Goal: Transaction & Acquisition: Book appointment/travel/reservation

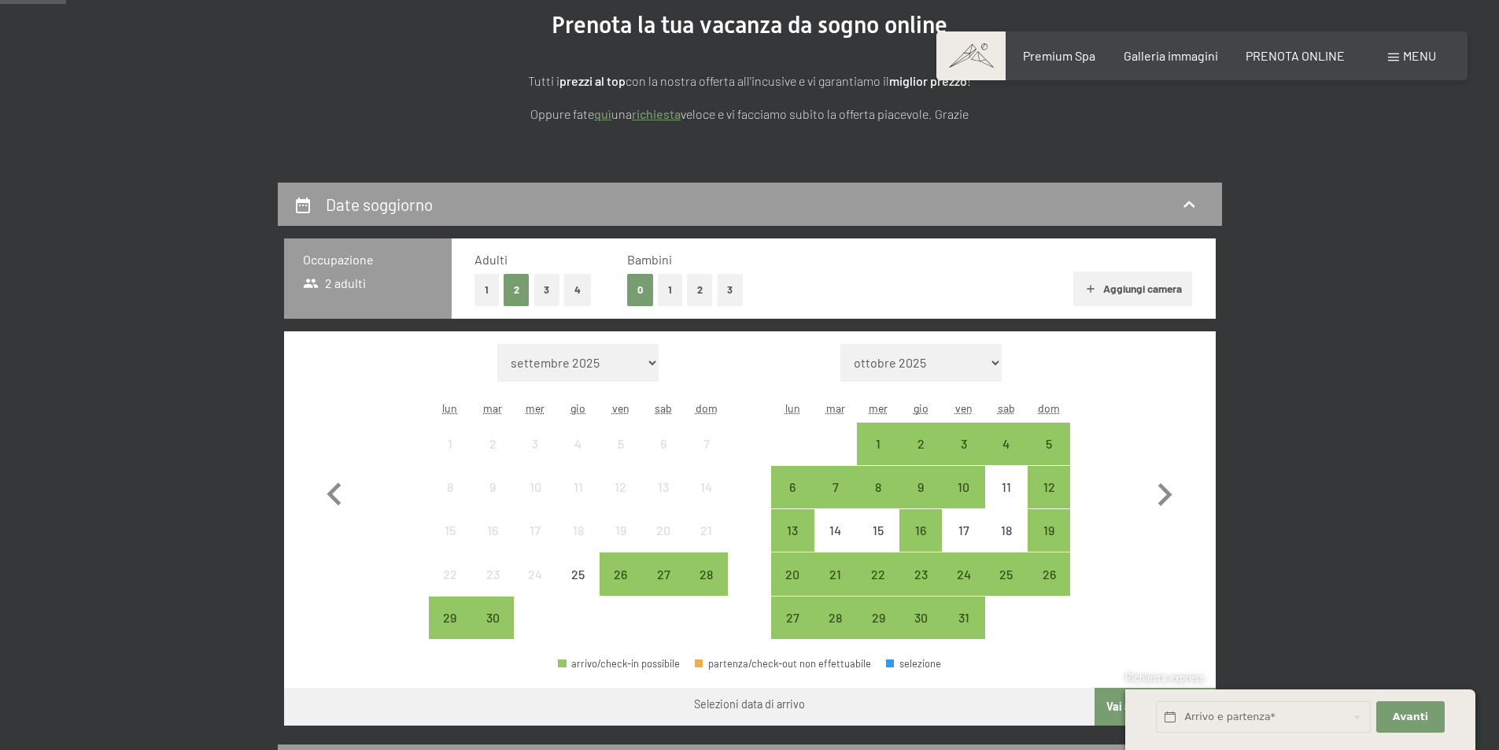
scroll to position [236, 0]
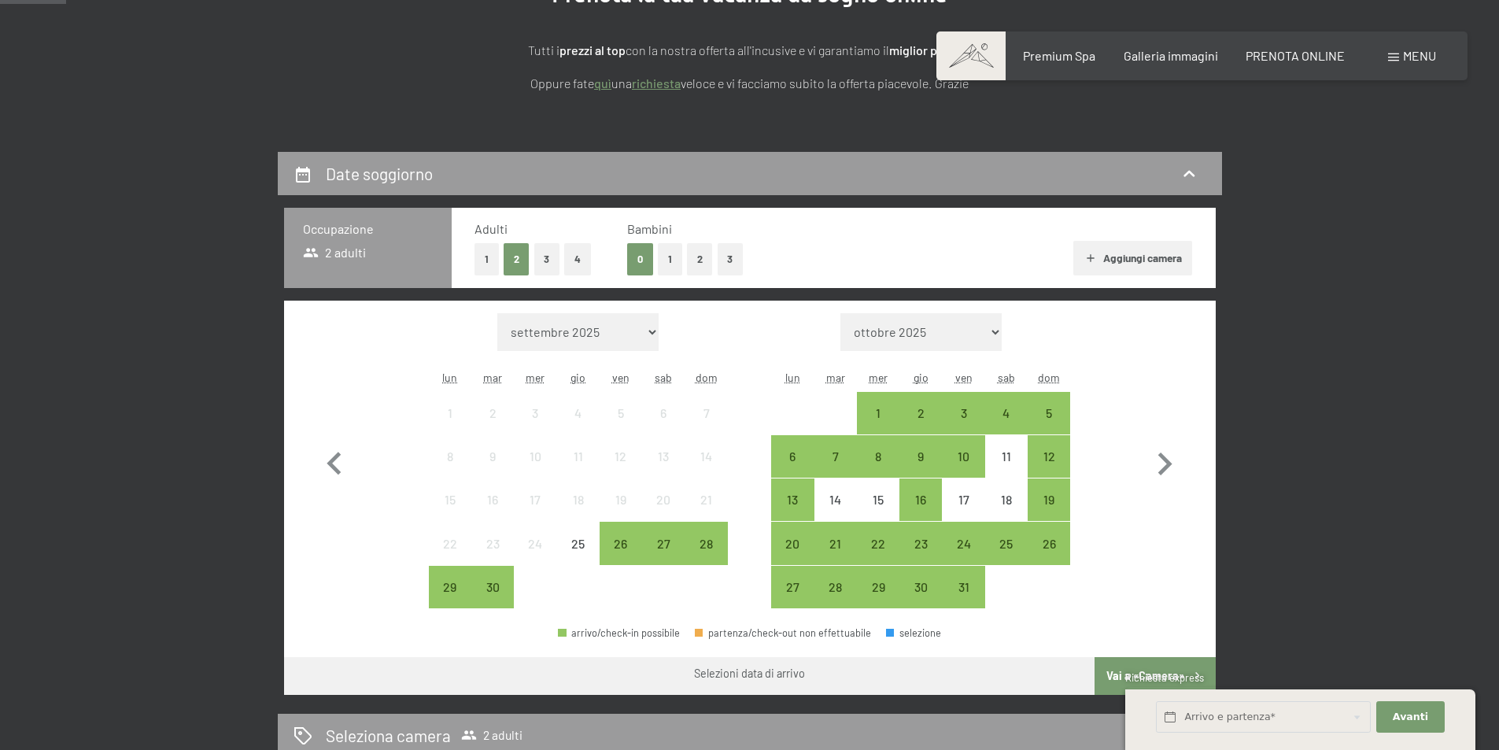
click at [977, 332] on select "ottobre 2025 novembre 2025 dicembre 2025 gennaio 2026 febbraio 2026 marzo 2026 …" at bounding box center [921, 332] width 161 height 38
select select "[DATE]"
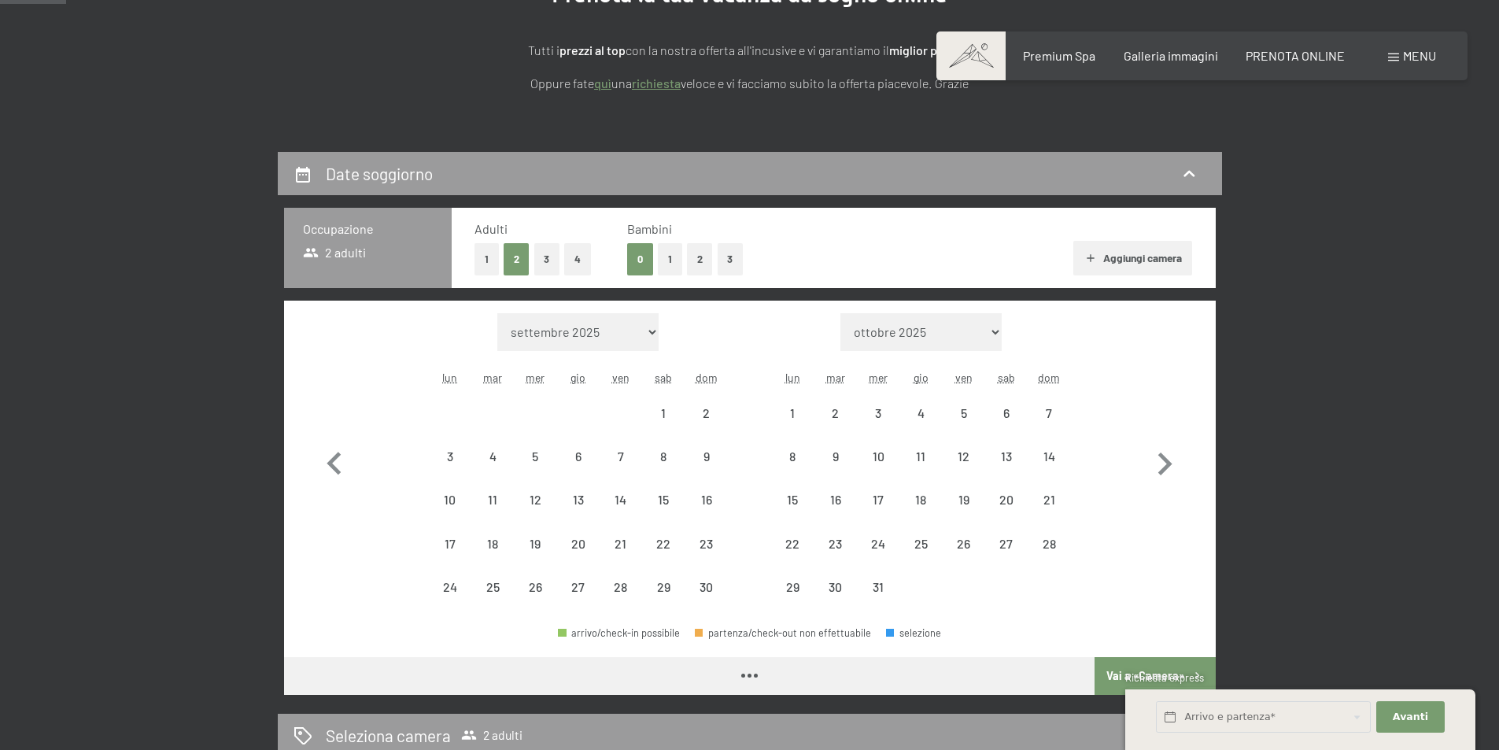
select select "[DATE]"
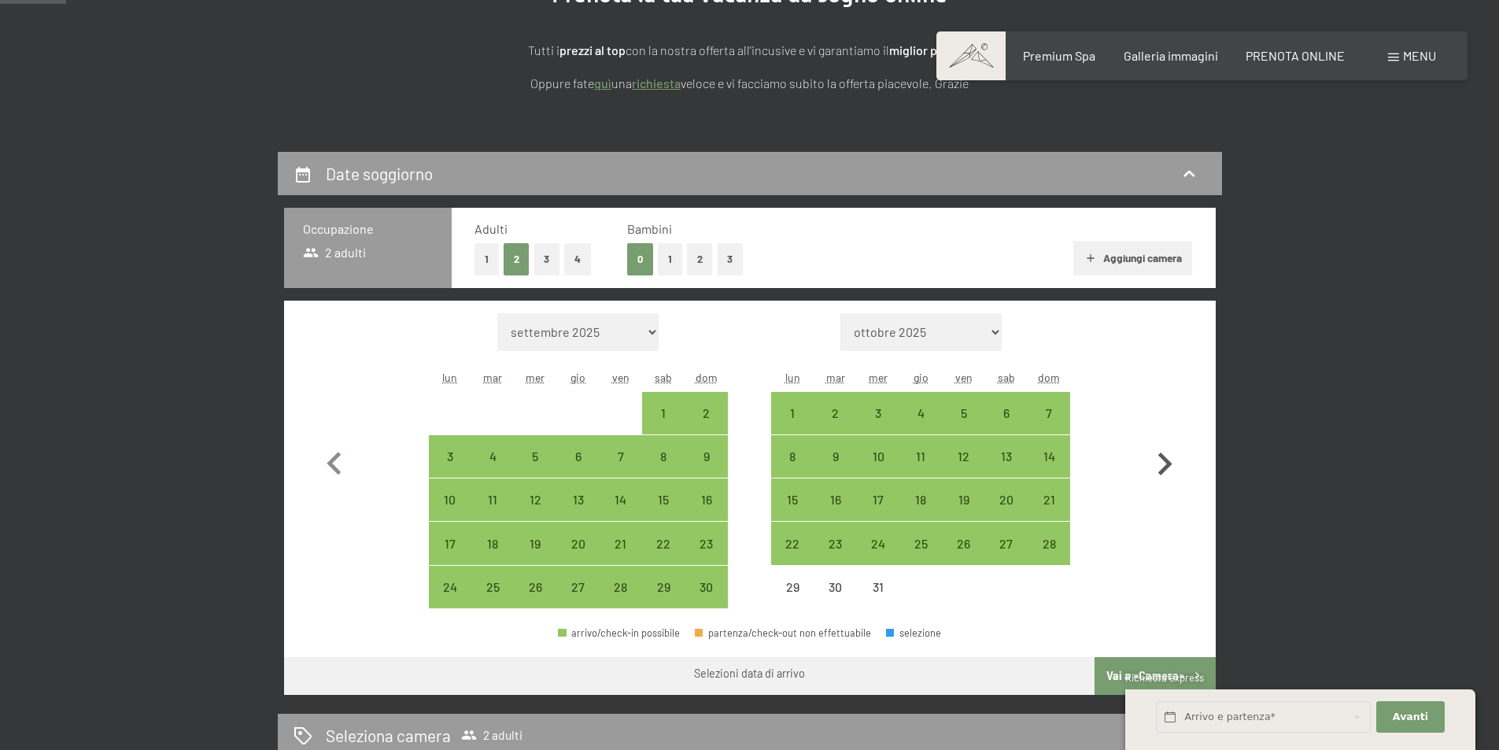
click at [1166, 466] on icon "button" at bounding box center [1166, 464] width 14 height 23
select select "[DATE]"
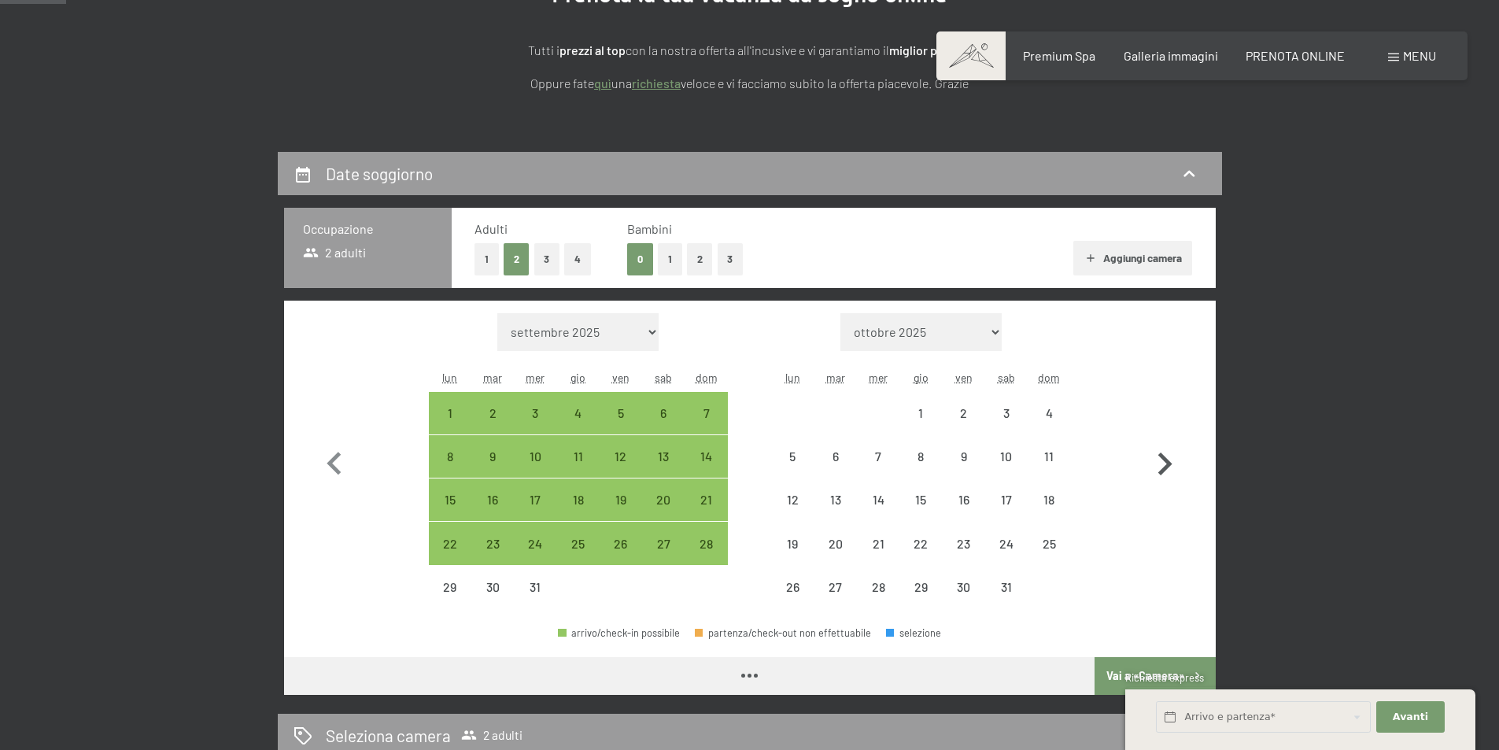
select select "[DATE]"
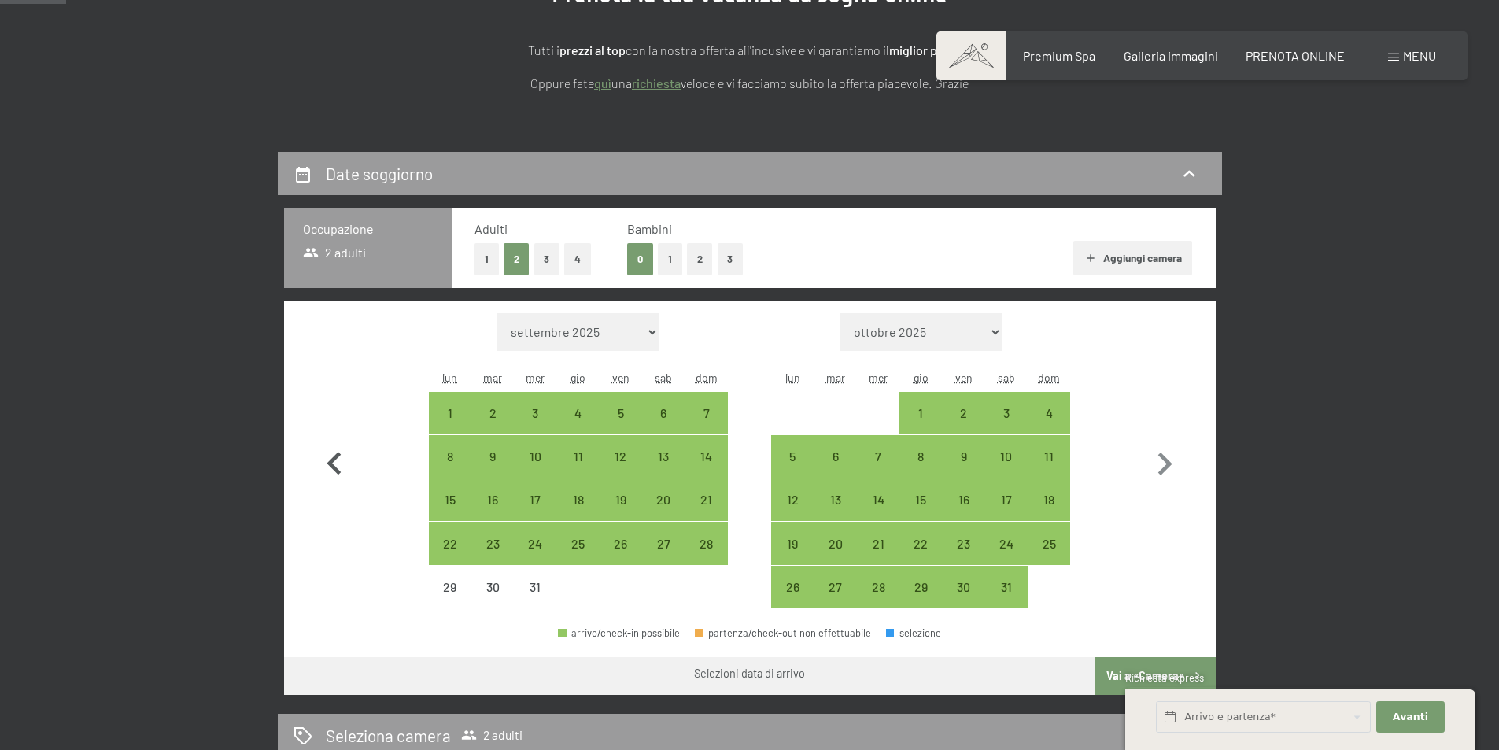
click at [332, 460] on icon "button" at bounding box center [334, 463] width 14 height 23
select select "[DATE]"
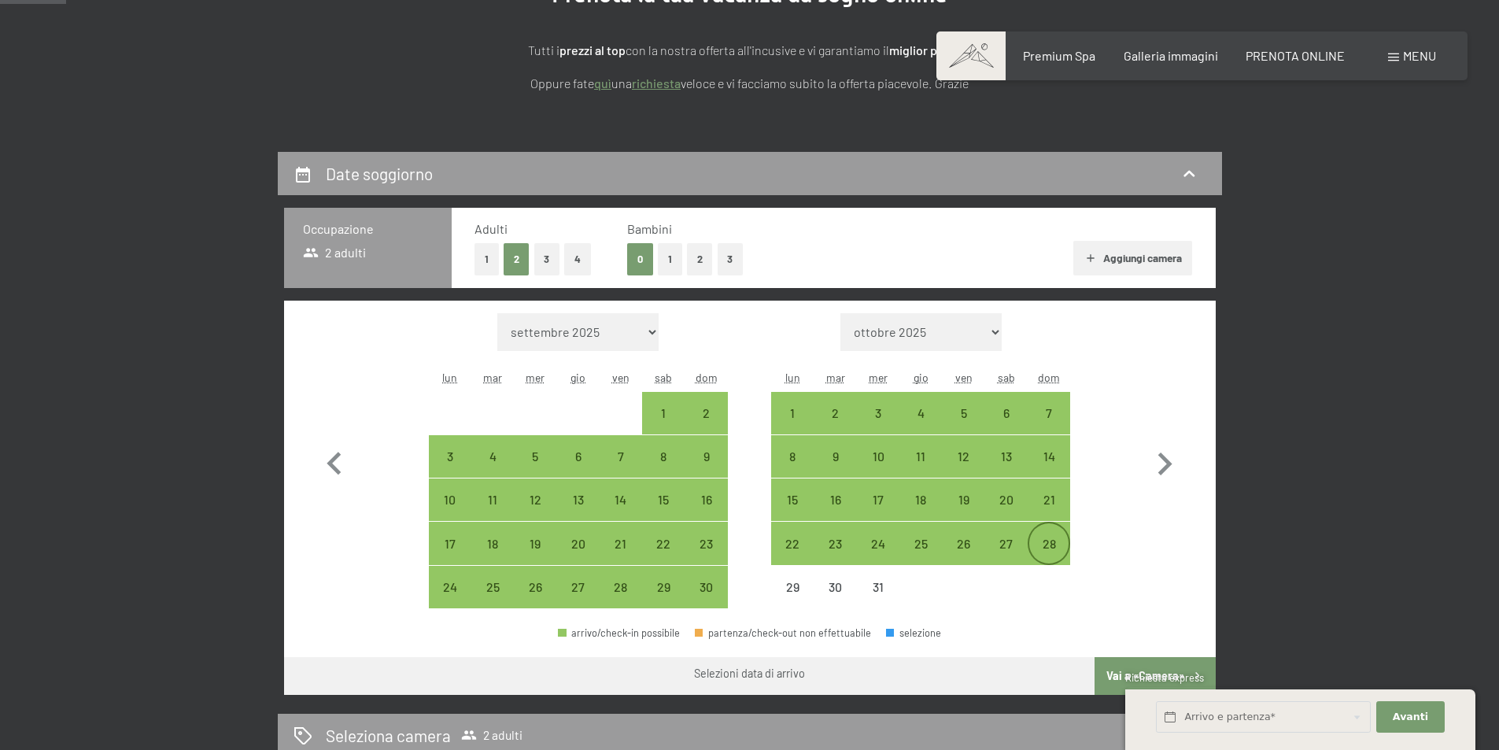
click at [1045, 534] on div "28" at bounding box center [1048, 542] width 39 height 39
select select "[DATE]"
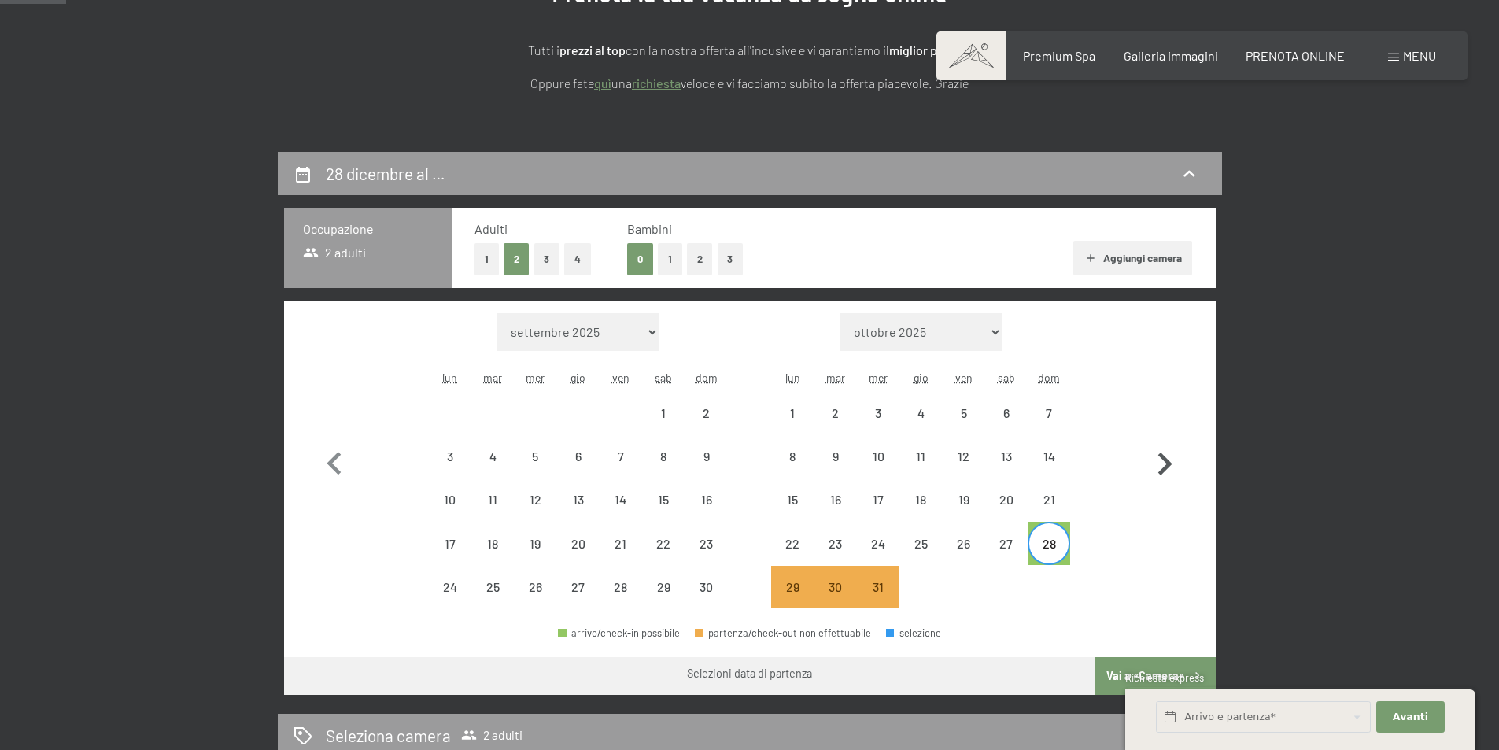
click at [1162, 456] on icon "button" at bounding box center [1166, 464] width 14 height 23
select select "[DATE]"
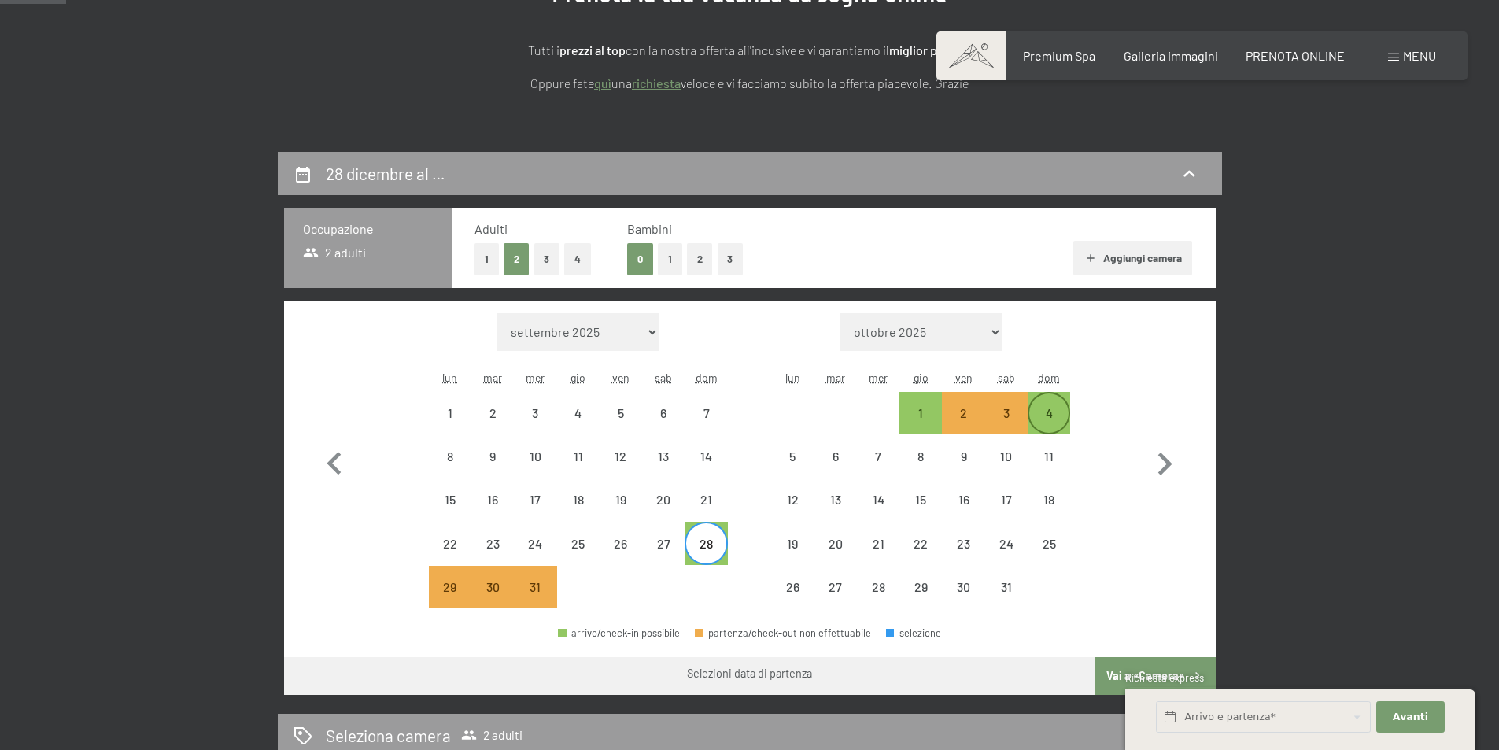
click at [1040, 405] on div "4" at bounding box center [1048, 413] width 39 height 39
select select "[DATE]"
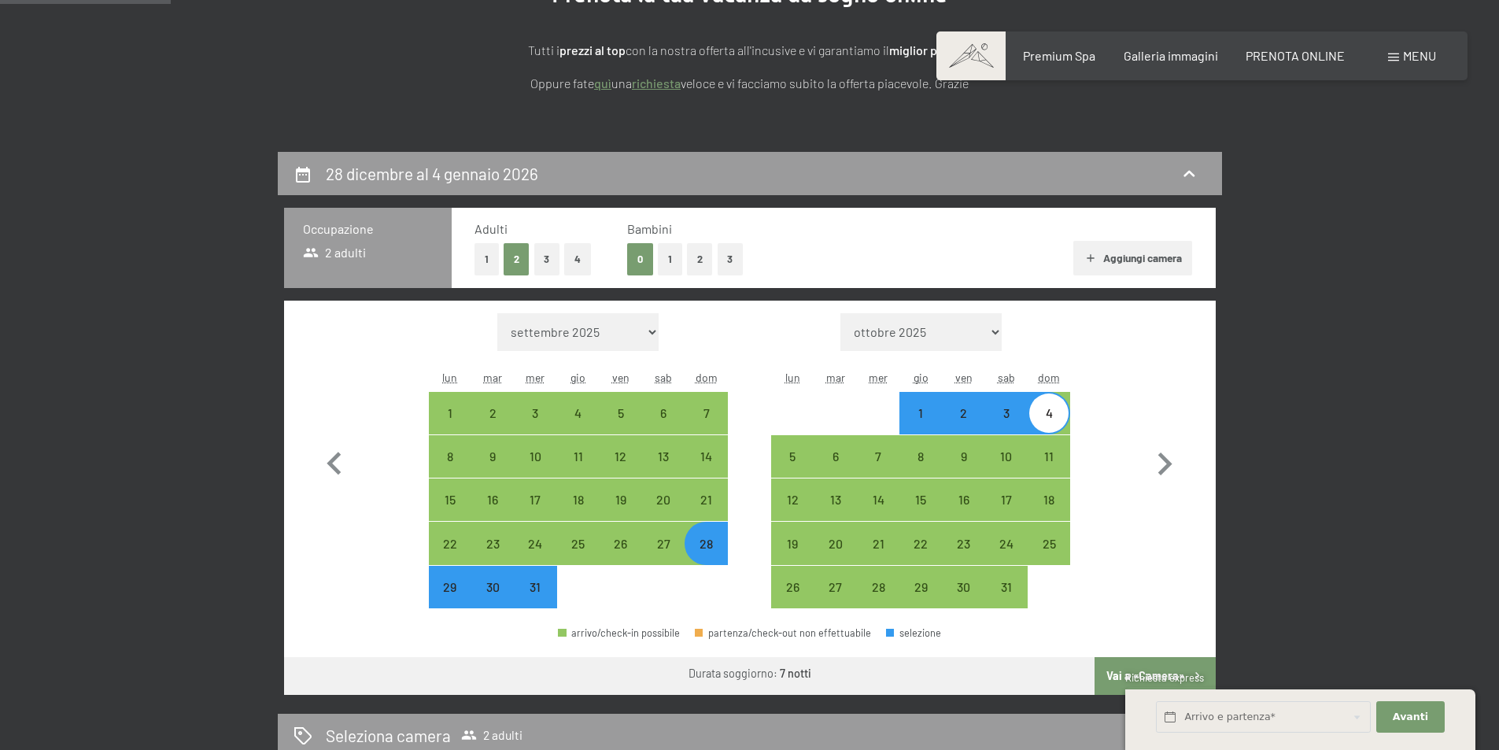
click at [699, 264] on button "2" at bounding box center [700, 259] width 26 height 32
select select "[DATE]"
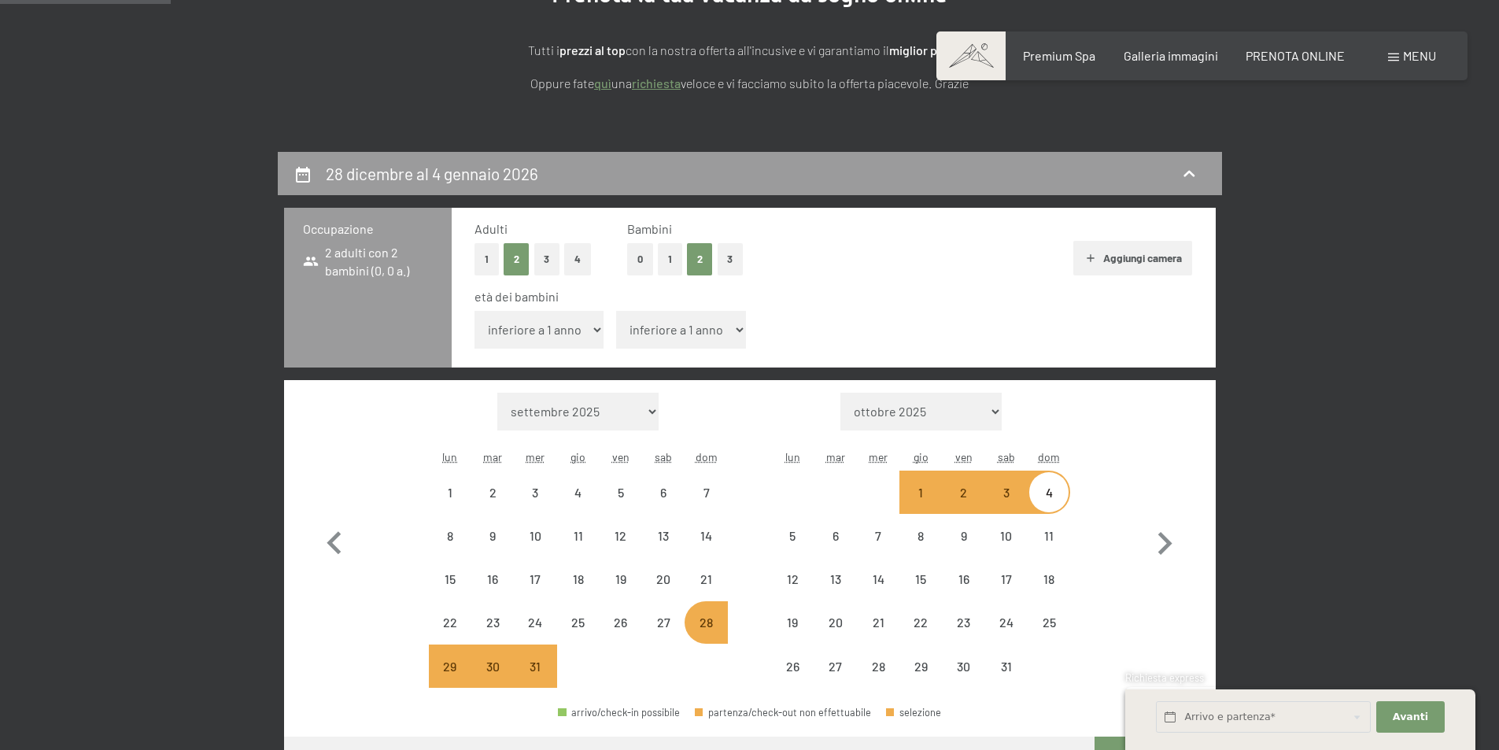
select select "[DATE]"
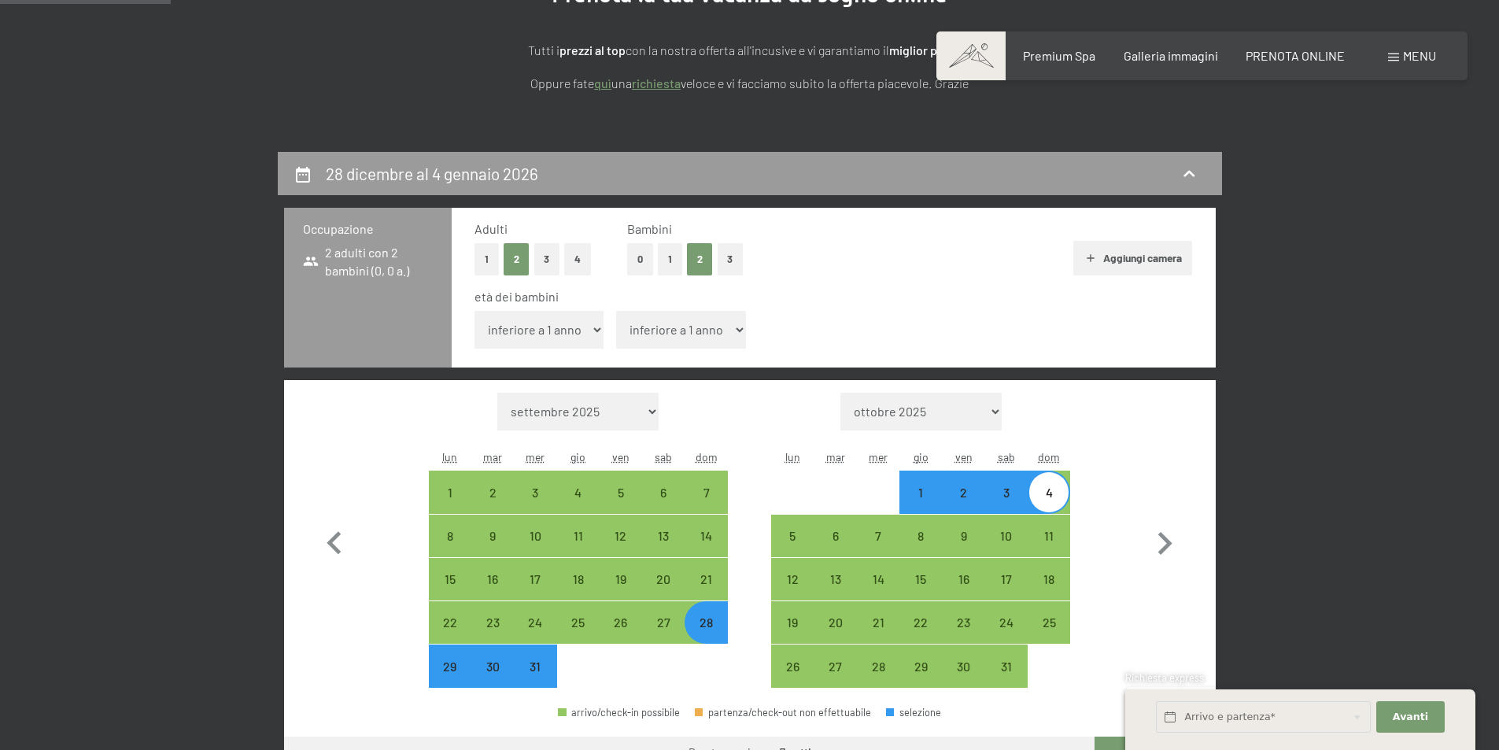
click at [667, 331] on select "inferiore a 1 anno 1 anno 2 anni 3 anni 4 anni 5 anni 6 anni 7 anni 8 anni 9 an…" at bounding box center [681, 330] width 130 height 38
select select "8"
click at [616, 311] on select "inferiore a 1 anno 1 anno 2 anni 3 anni 4 anni 5 anni 6 anni 7 anni 8 anni 9 an…" at bounding box center [681, 330] width 130 height 38
select select "[DATE]"
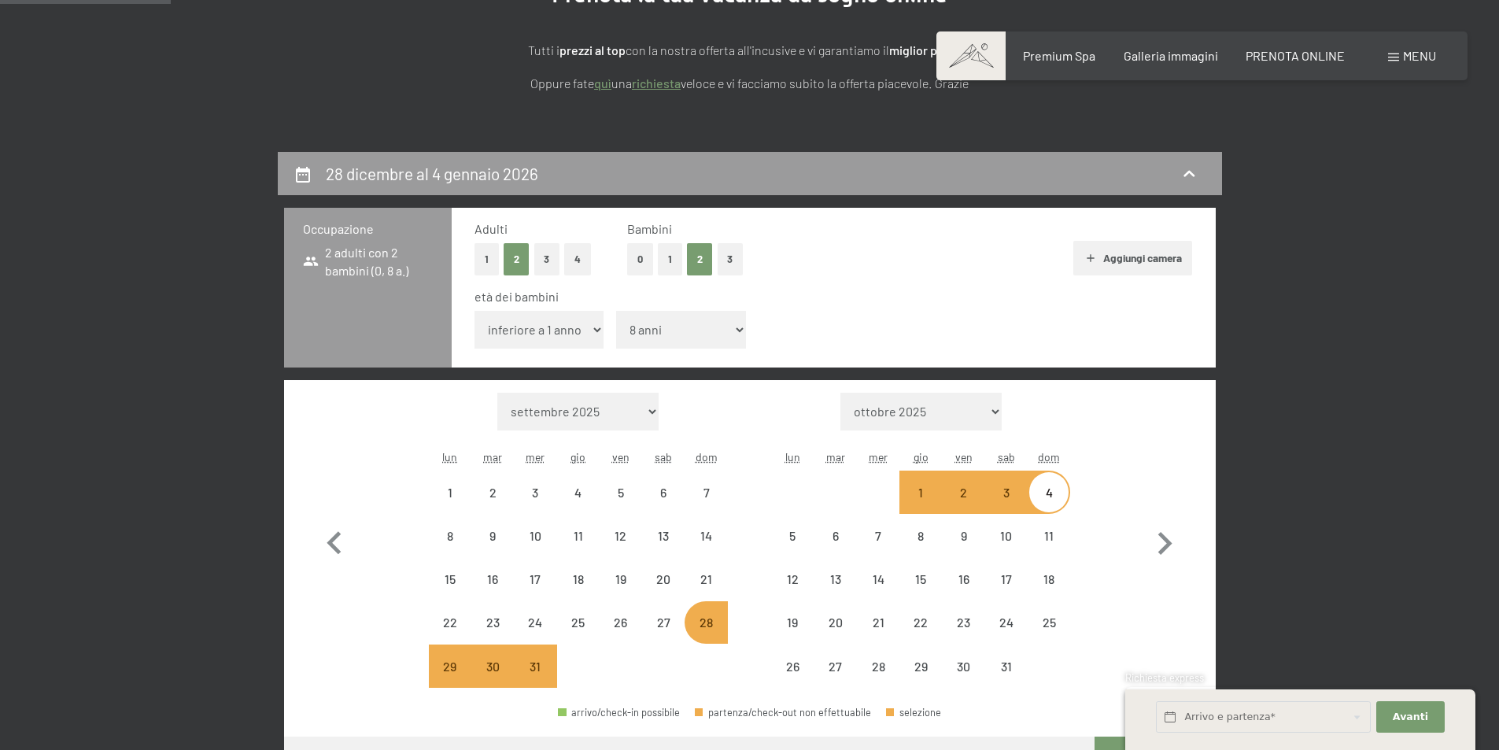
click at [530, 335] on select "inferiore a 1 anno 1 anno 2 anni 3 anni 4 anni 5 anni 6 anni 7 anni 8 anni 9 an…" at bounding box center [540, 330] width 130 height 38
select select "[DATE]"
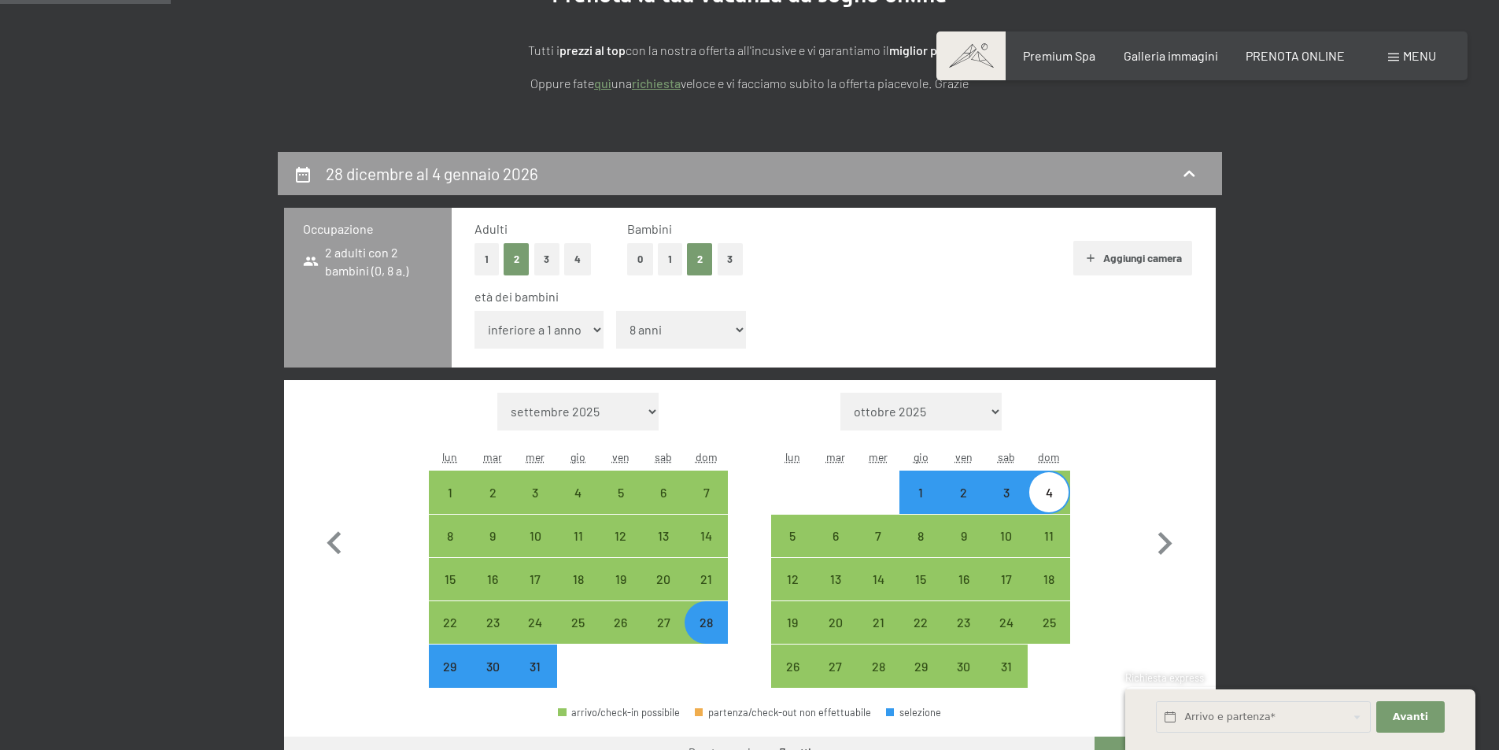
select select "12"
click at [475, 311] on select "inferiore a 1 anno 1 anno 2 anni 3 anni 4 anni 5 anni 6 anni 7 anni 8 anni 9 an…" at bounding box center [540, 330] width 130 height 38
select select "[DATE]"
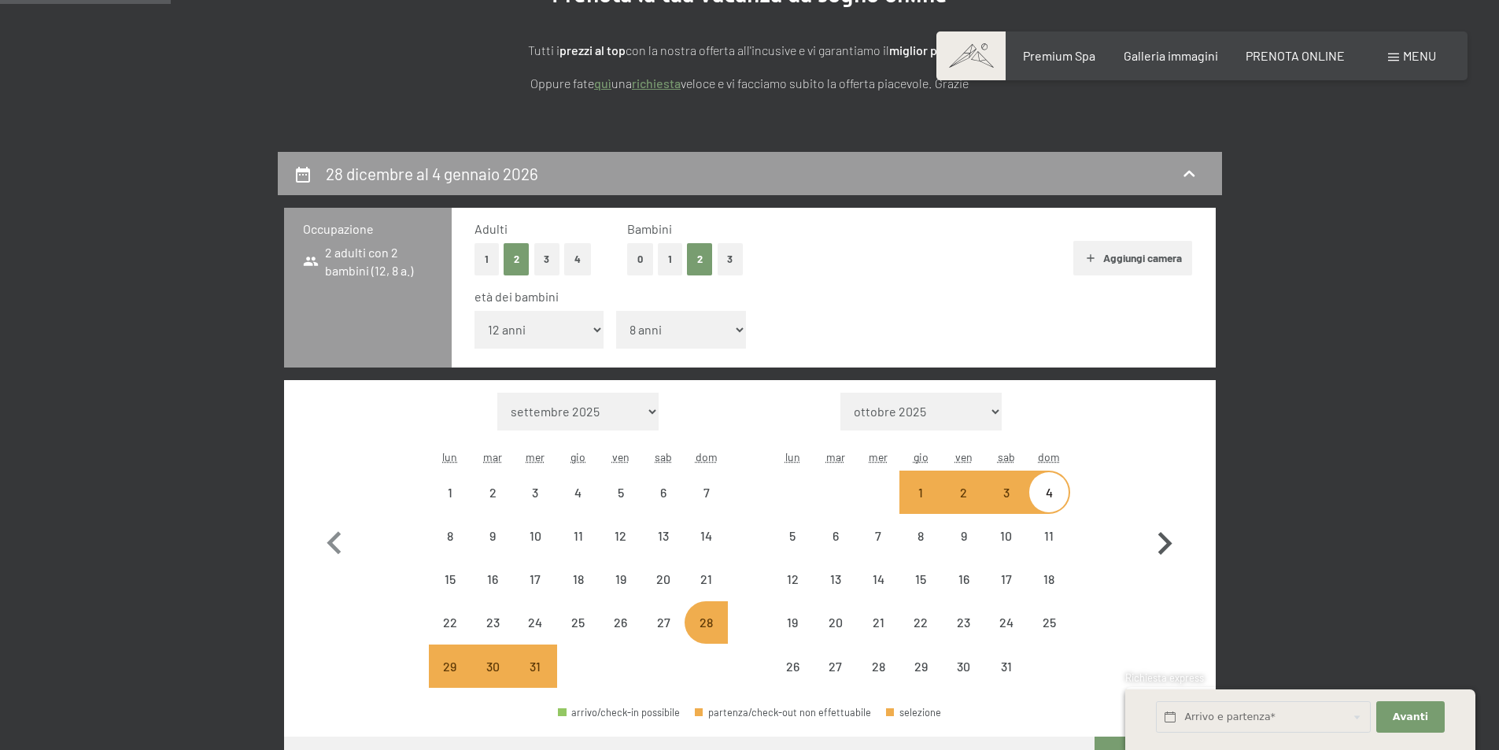
select select "[DATE]"
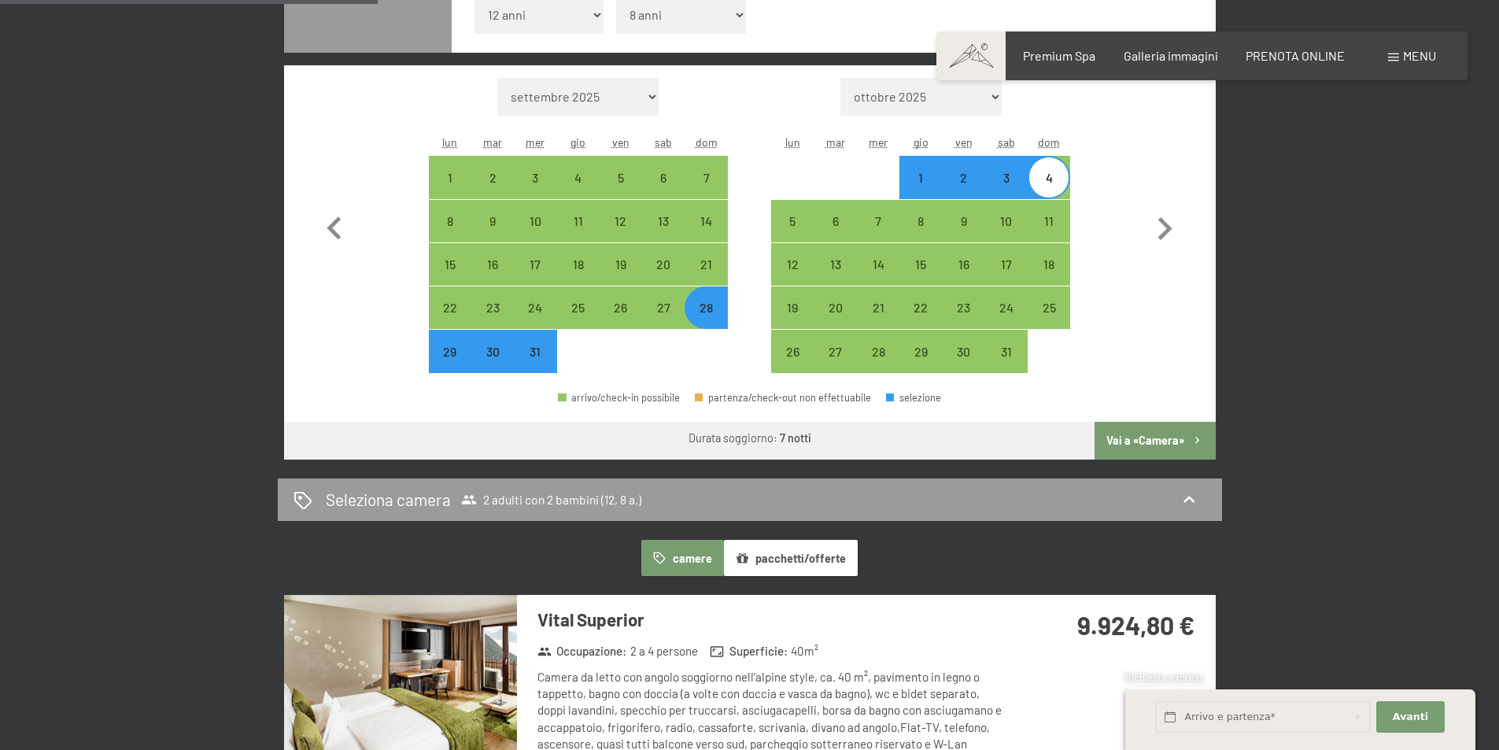
scroll to position [472, 0]
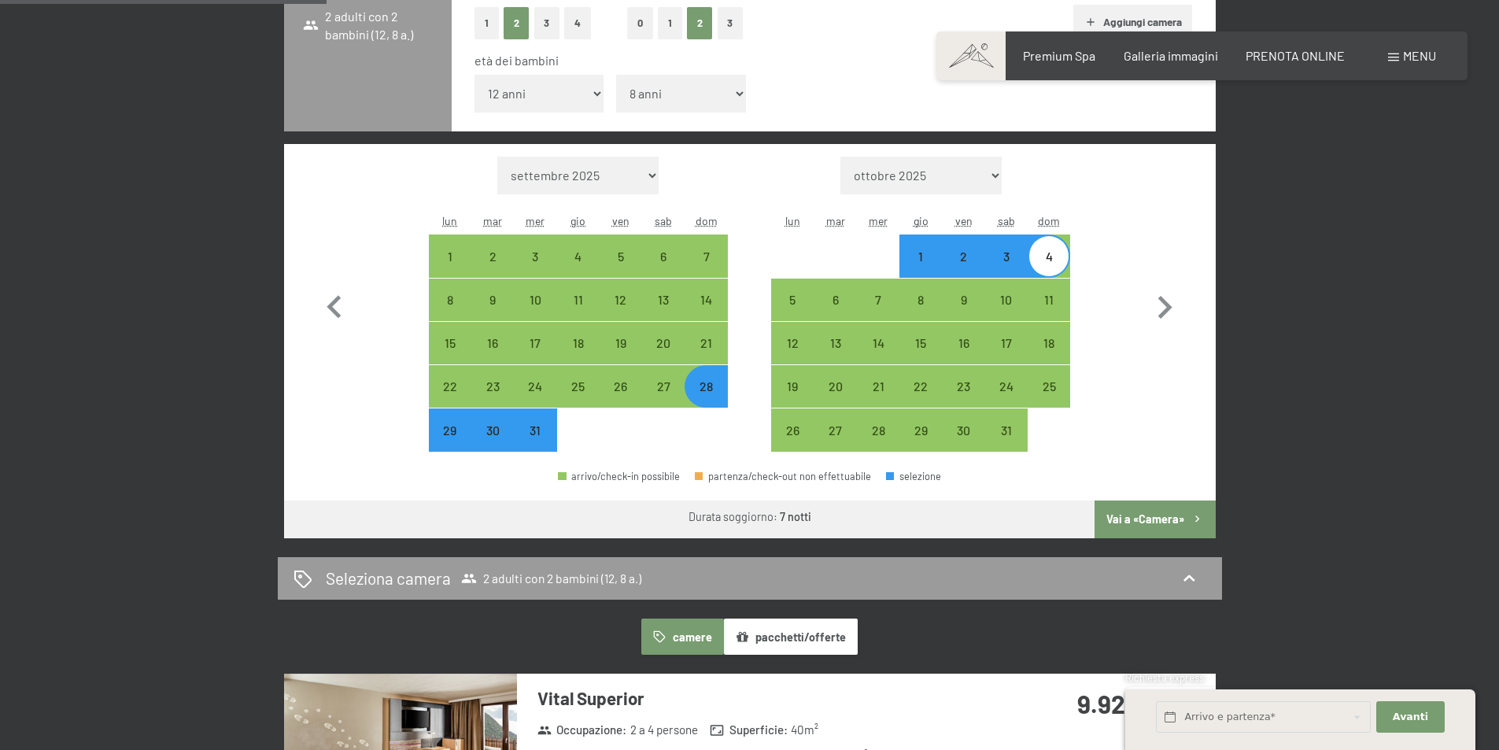
click at [704, 387] on div "28" at bounding box center [705, 399] width 39 height 39
select select "[DATE]"
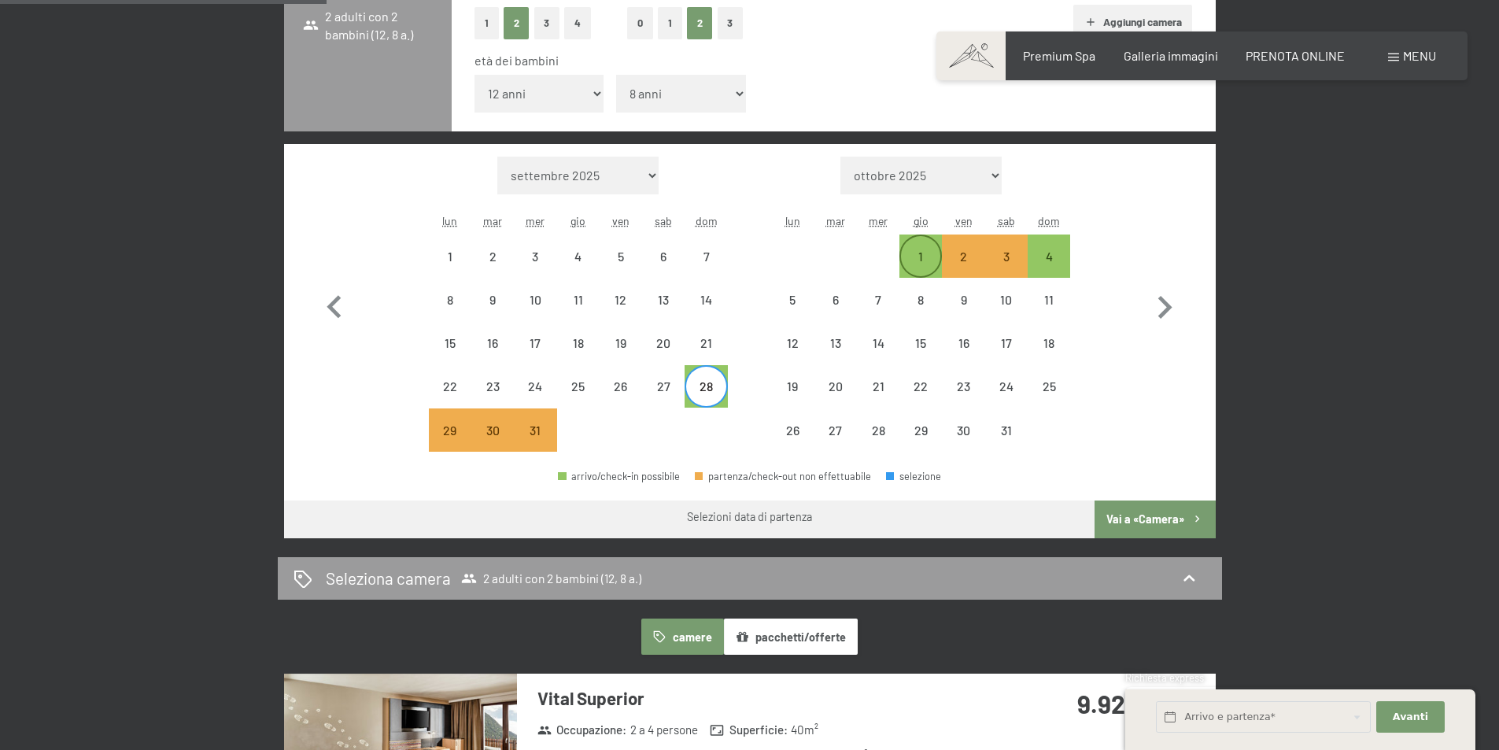
click at [916, 257] on div "1" at bounding box center [920, 269] width 39 height 39
select select "[DATE]"
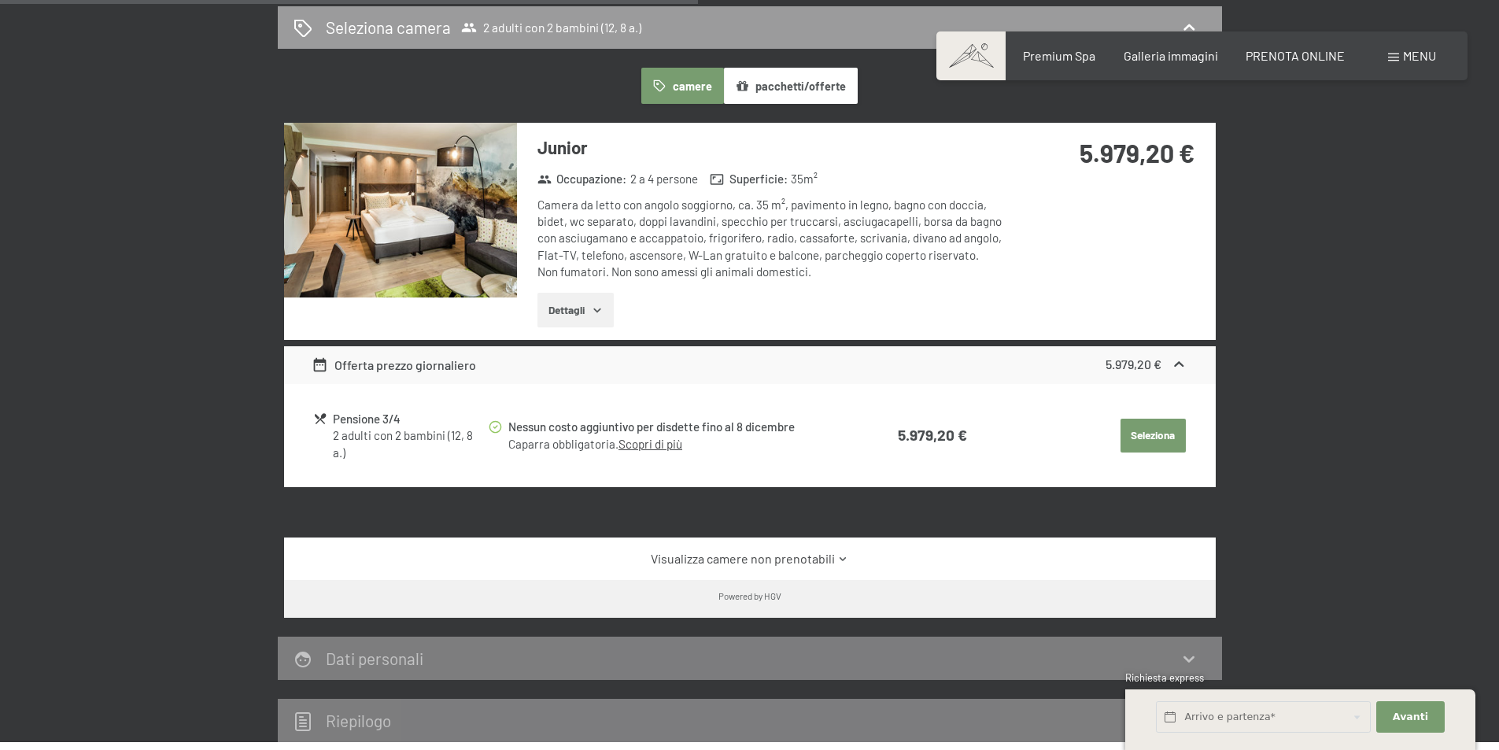
scroll to position [944, 0]
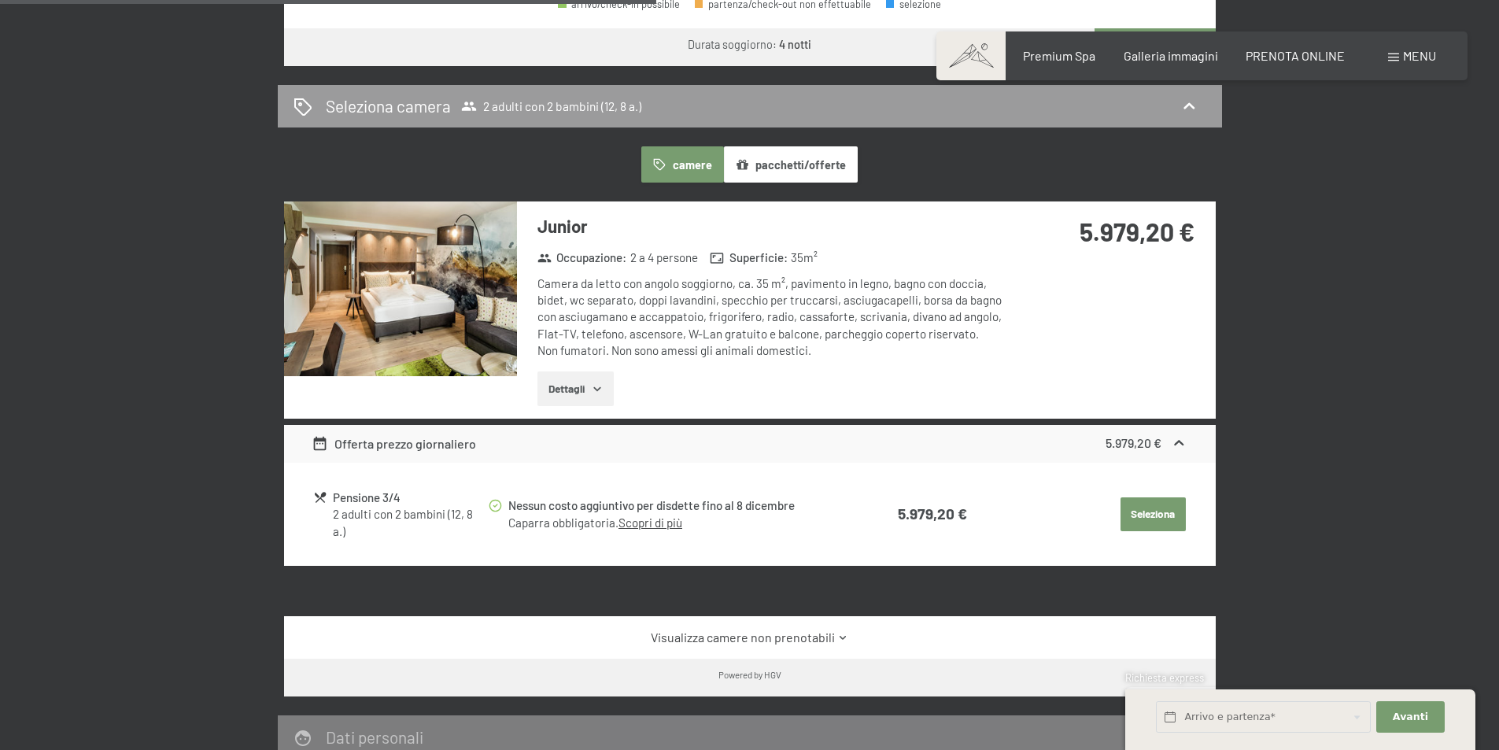
click at [1140, 512] on button "Seleziona" at bounding box center [1153, 514] width 65 height 35
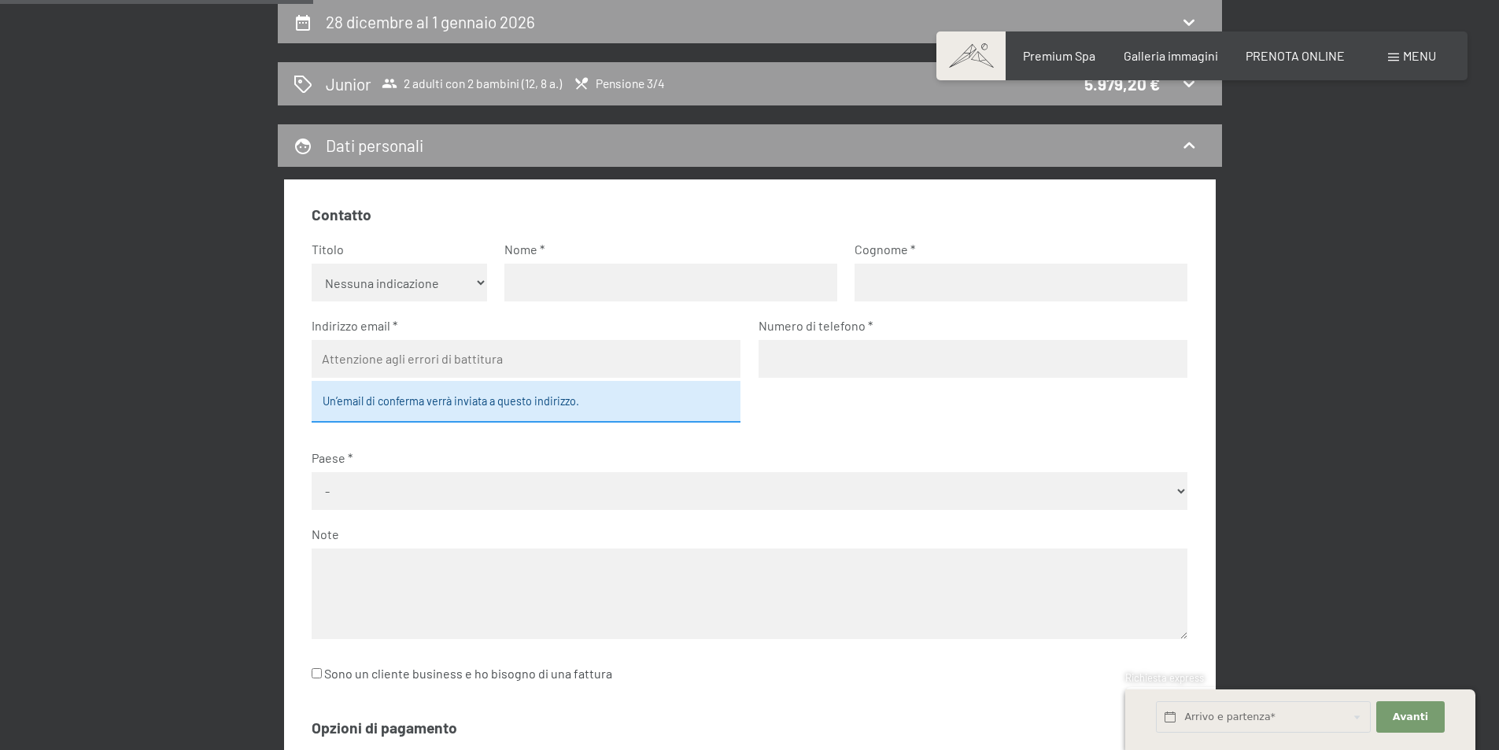
scroll to position [309, 0]
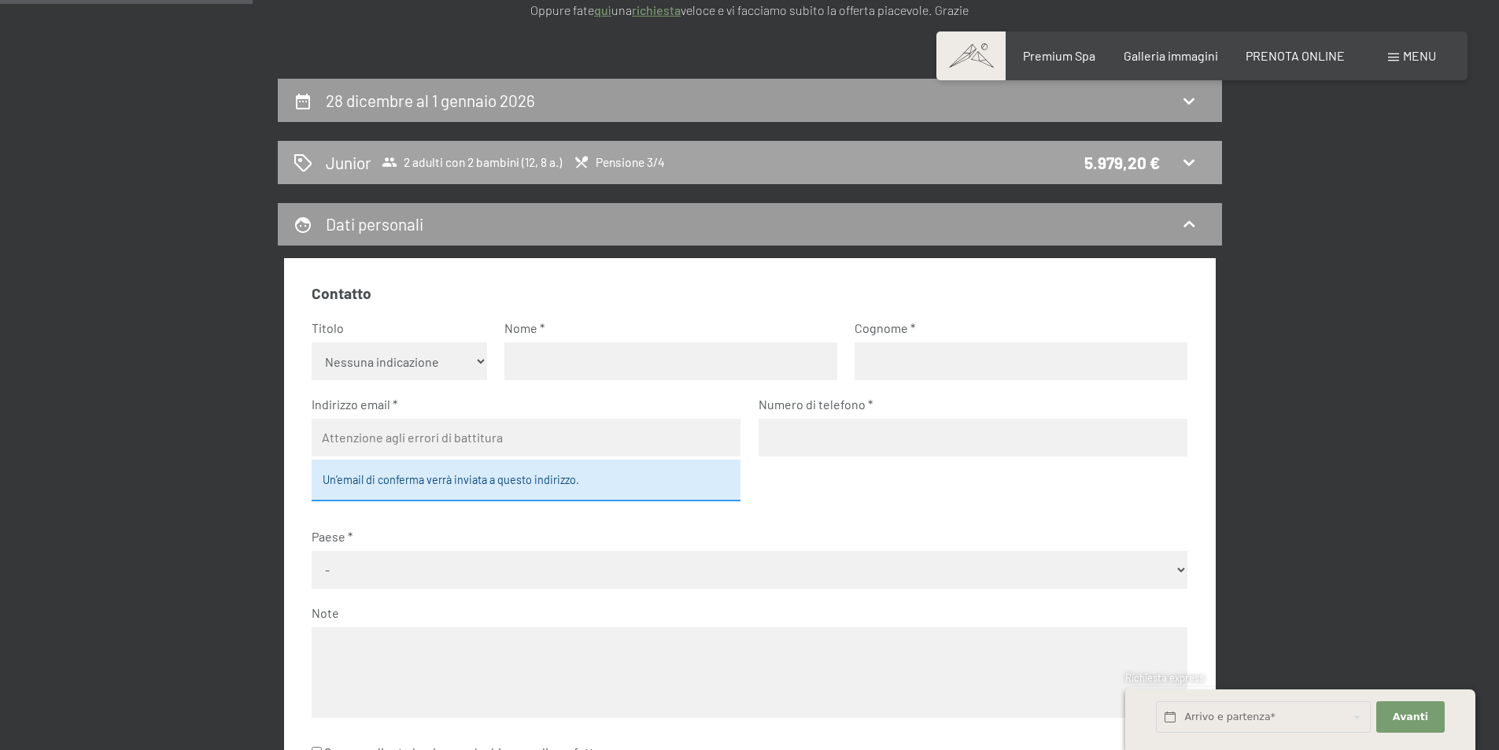
click at [1187, 163] on icon at bounding box center [1189, 163] width 11 height 6
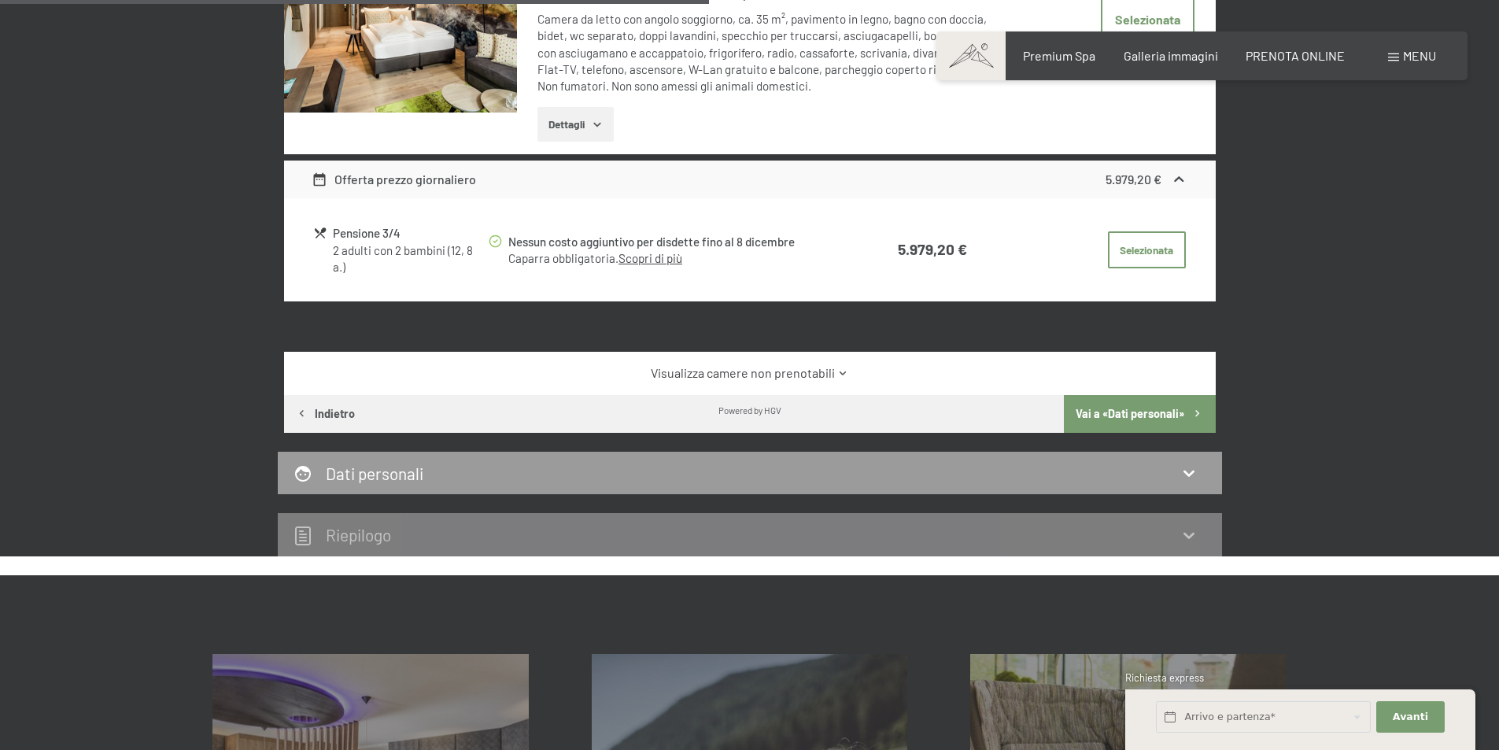
scroll to position [467, 0]
